Goal: Task Accomplishment & Management: Manage account settings

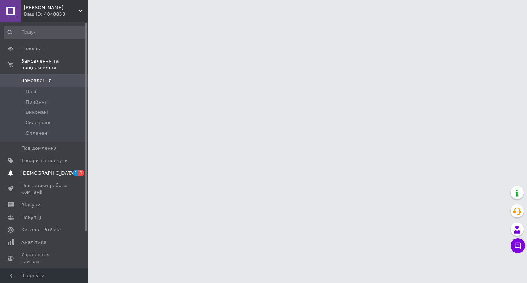
click at [51, 170] on span "[DEMOGRAPHIC_DATA]" at bounding box center [44, 173] width 47 height 7
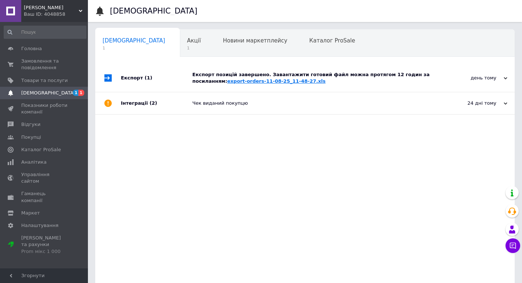
click at [227, 82] on link "export-orders-11-08-25_11-48-27.xls" at bounding box center [276, 80] width 98 height 5
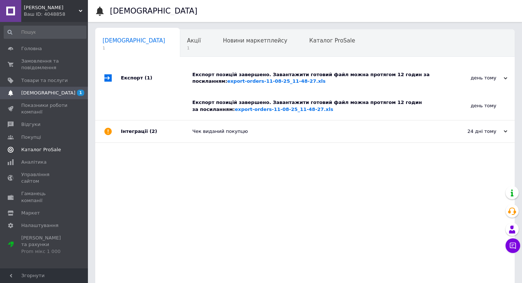
click at [48, 146] on span "Каталог ProSale" at bounding box center [41, 149] width 40 height 7
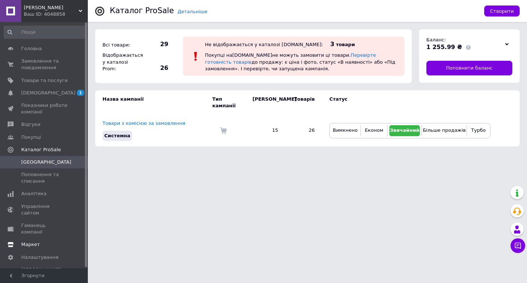
click at [29, 241] on span "Маркет" at bounding box center [30, 244] width 19 height 7
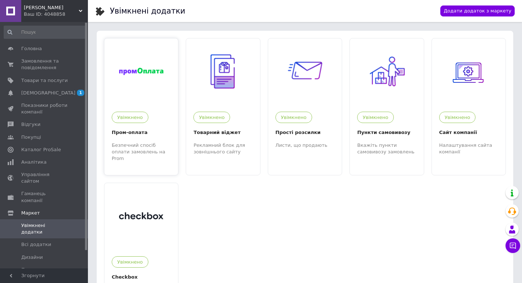
click at [123, 137] on div "Пром-оплата" at bounding box center [141, 133] width 59 height 8
click at [33, 149] on span "Каталог ProSale" at bounding box center [41, 149] width 40 height 7
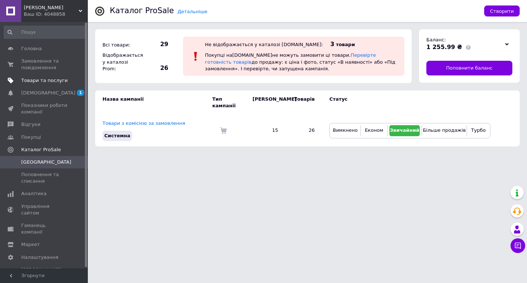
click at [42, 82] on span "Товари та послуги" at bounding box center [44, 80] width 47 height 7
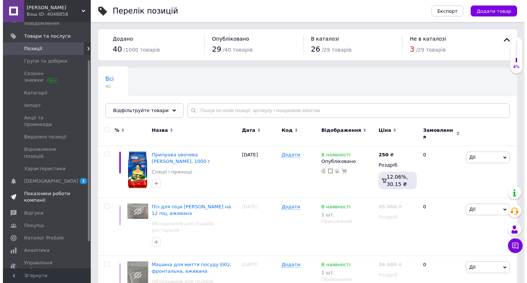
scroll to position [73, 0]
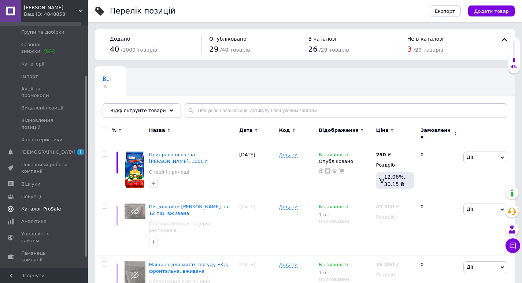
click at [39, 206] on span "Каталог ProSale" at bounding box center [41, 209] width 40 height 7
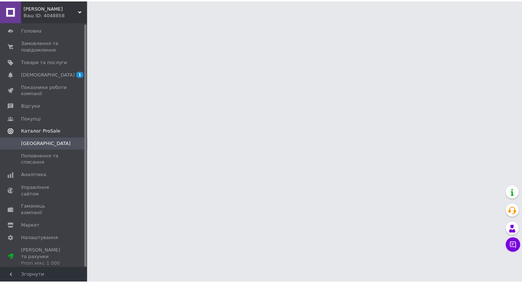
scroll to position [1, 0]
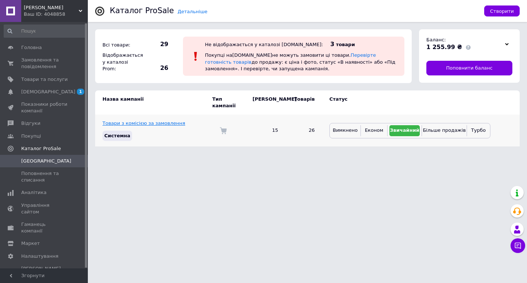
click at [126, 120] on link "Товари з комісією за замовлення" at bounding box center [144, 122] width 83 height 5
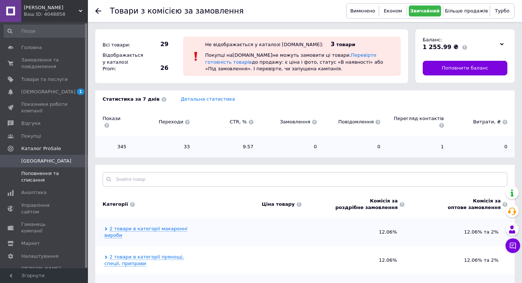
click at [35, 174] on span "Поповнення та списання" at bounding box center [44, 176] width 47 height 13
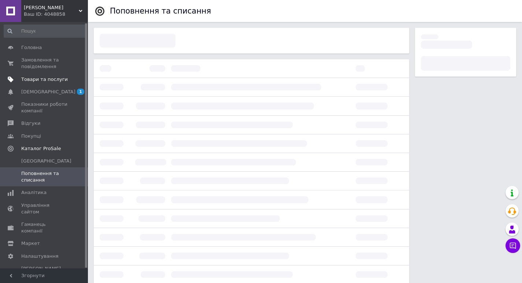
click at [50, 77] on span "Товари та послуги" at bounding box center [44, 79] width 47 height 7
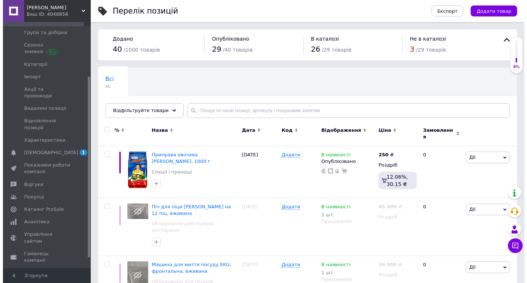
scroll to position [74, 0]
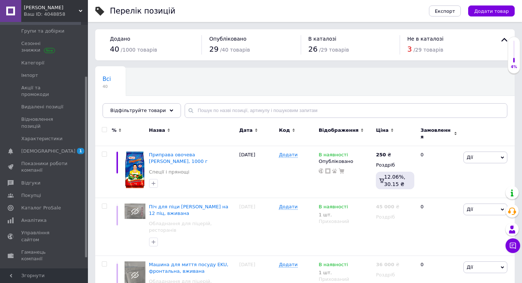
click at [29, 268] on span "Маркет" at bounding box center [30, 271] width 19 height 7
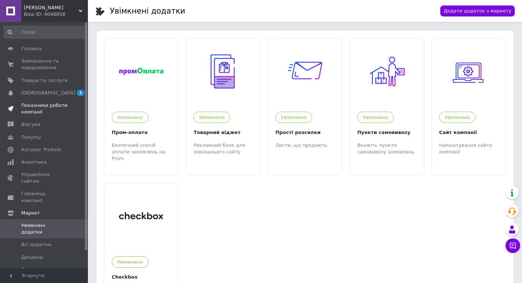
click at [40, 105] on span "Показники роботи компанії" at bounding box center [44, 108] width 47 height 13
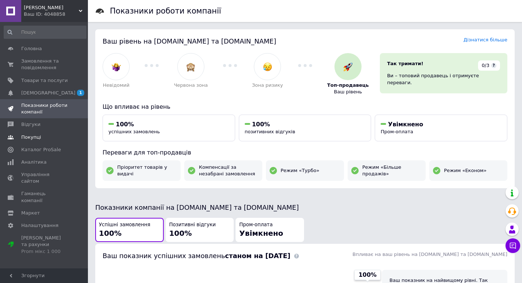
click at [26, 137] on span "Покупці" at bounding box center [31, 137] width 20 height 7
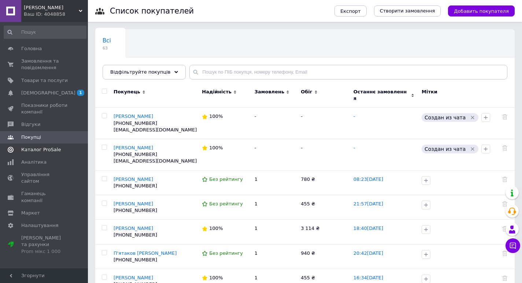
click at [28, 150] on span "Каталог ProSale" at bounding box center [41, 149] width 40 height 7
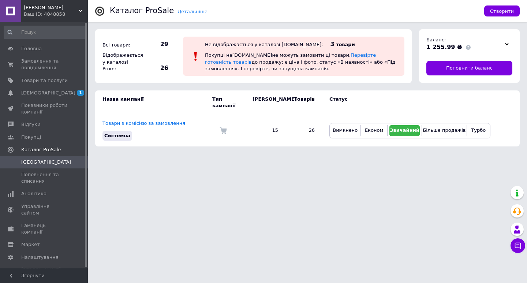
click at [505, 43] on icon at bounding box center [507, 44] width 4 height 4
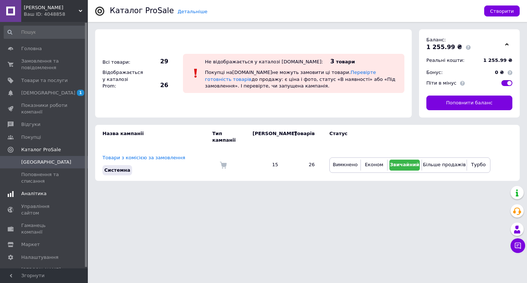
click at [29, 194] on span "Аналітика" at bounding box center [33, 193] width 25 height 7
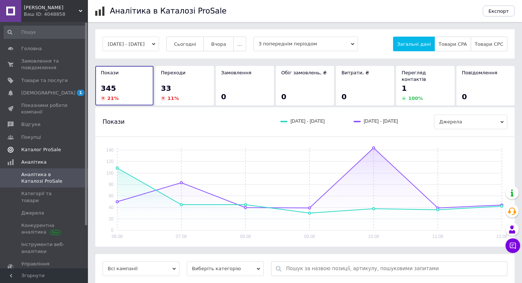
click at [40, 149] on span "Каталог ProSale" at bounding box center [41, 149] width 40 height 7
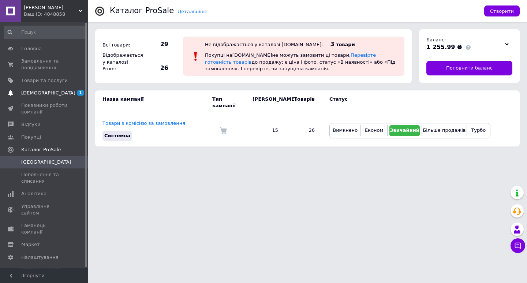
click at [36, 94] on span "[DEMOGRAPHIC_DATA]" at bounding box center [48, 93] width 54 height 7
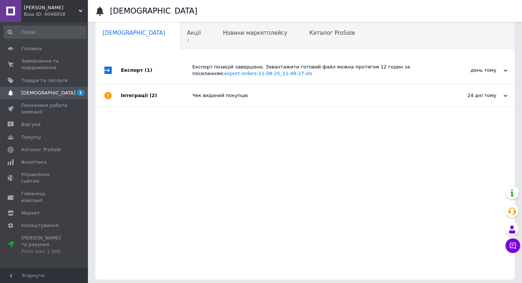
scroll to position [12, 0]
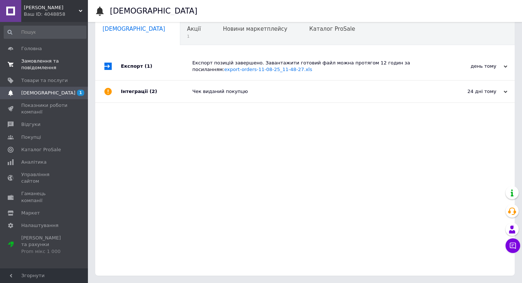
click at [38, 62] on span "Замовлення та повідомлення" at bounding box center [44, 64] width 47 height 13
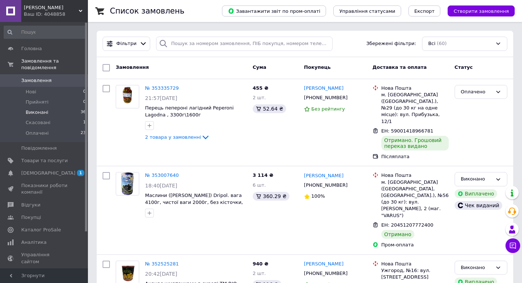
click at [40, 109] on span "Виконані" at bounding box center [37, 112] width 23 height 7
